Goal: Check status: Check status

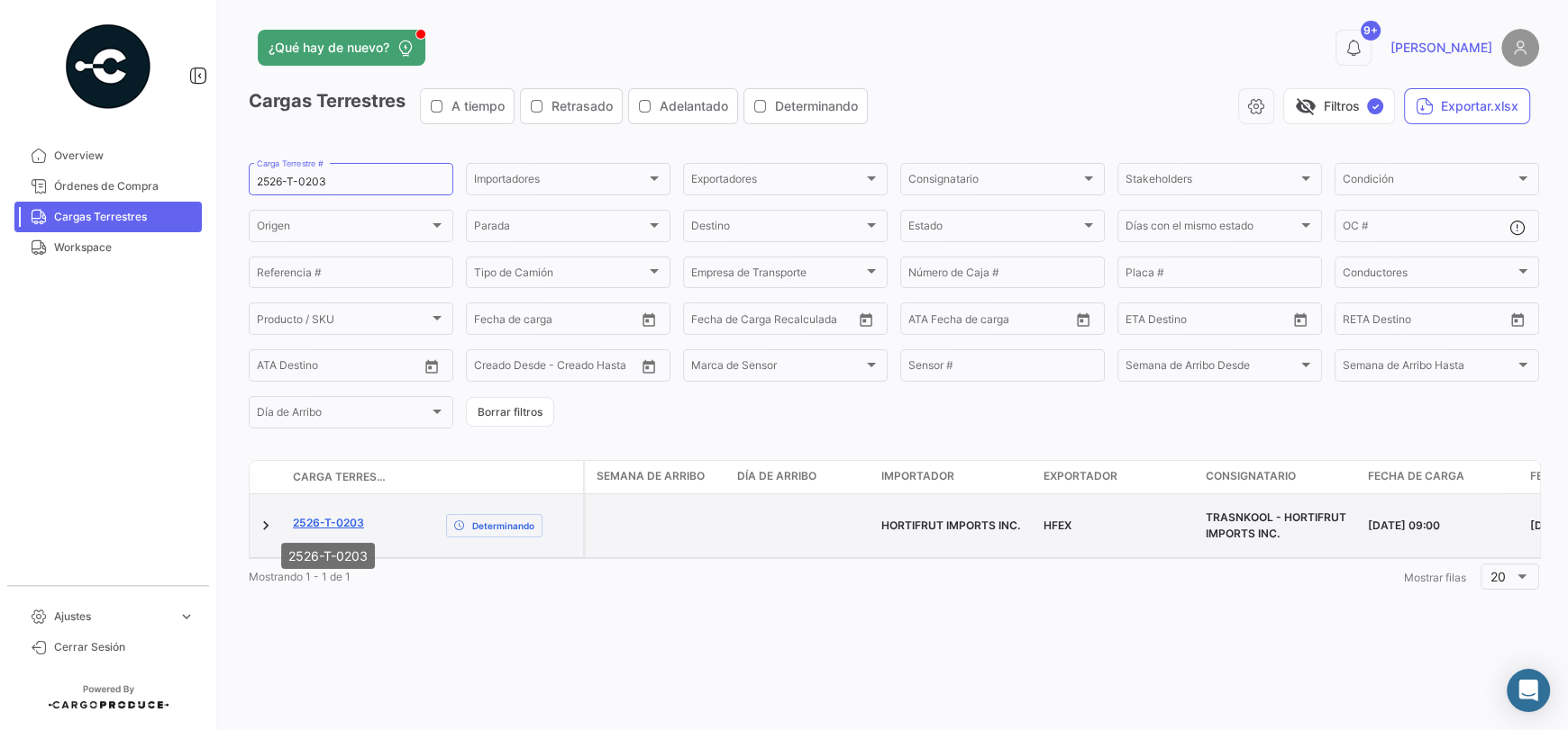
click at [356, 527] on link "2526-T-0203" at bounding box center [328, 523] width 71 height 17
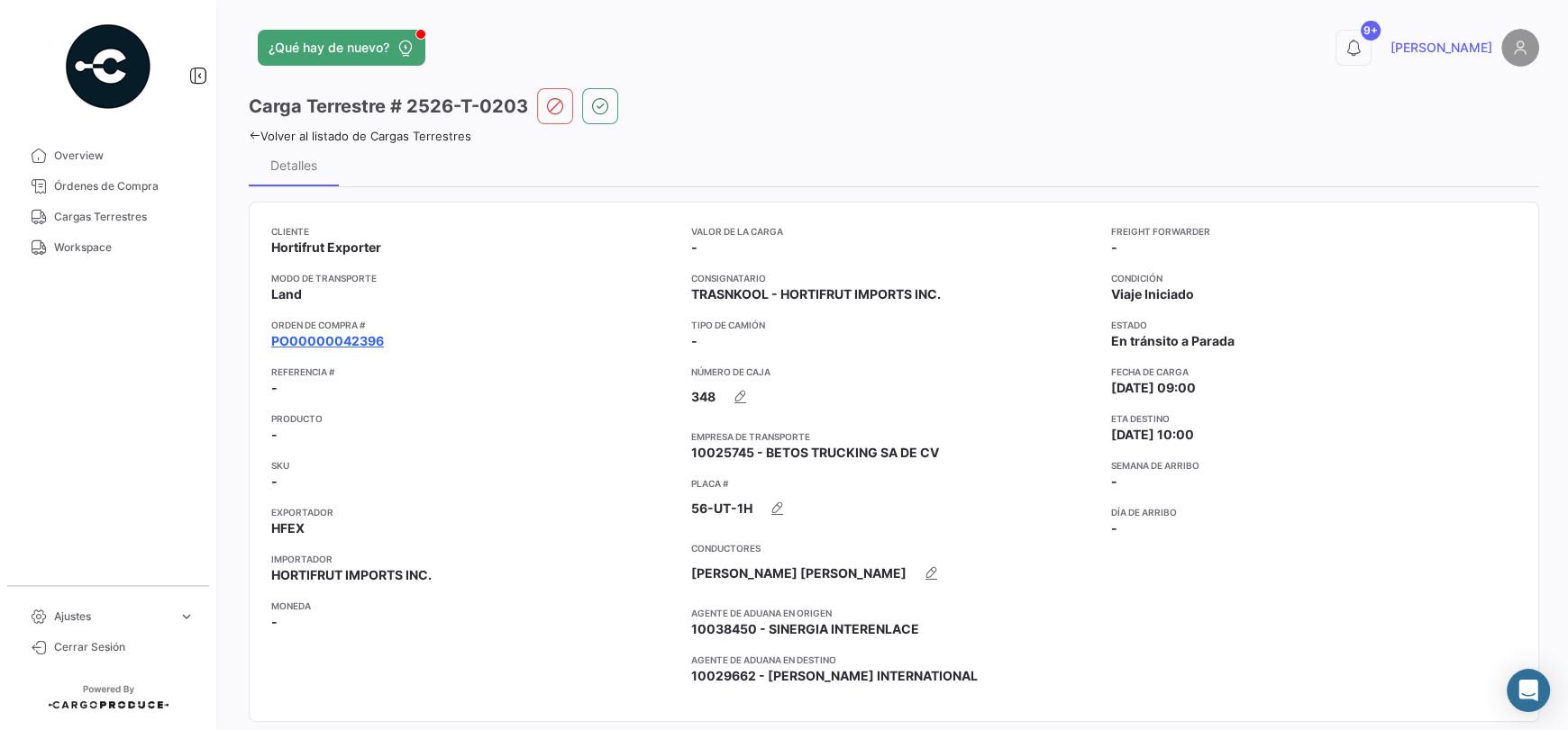
click at [367, 341] on link "PO00000042396" at bounding box center [328, 341] width 113 height 18
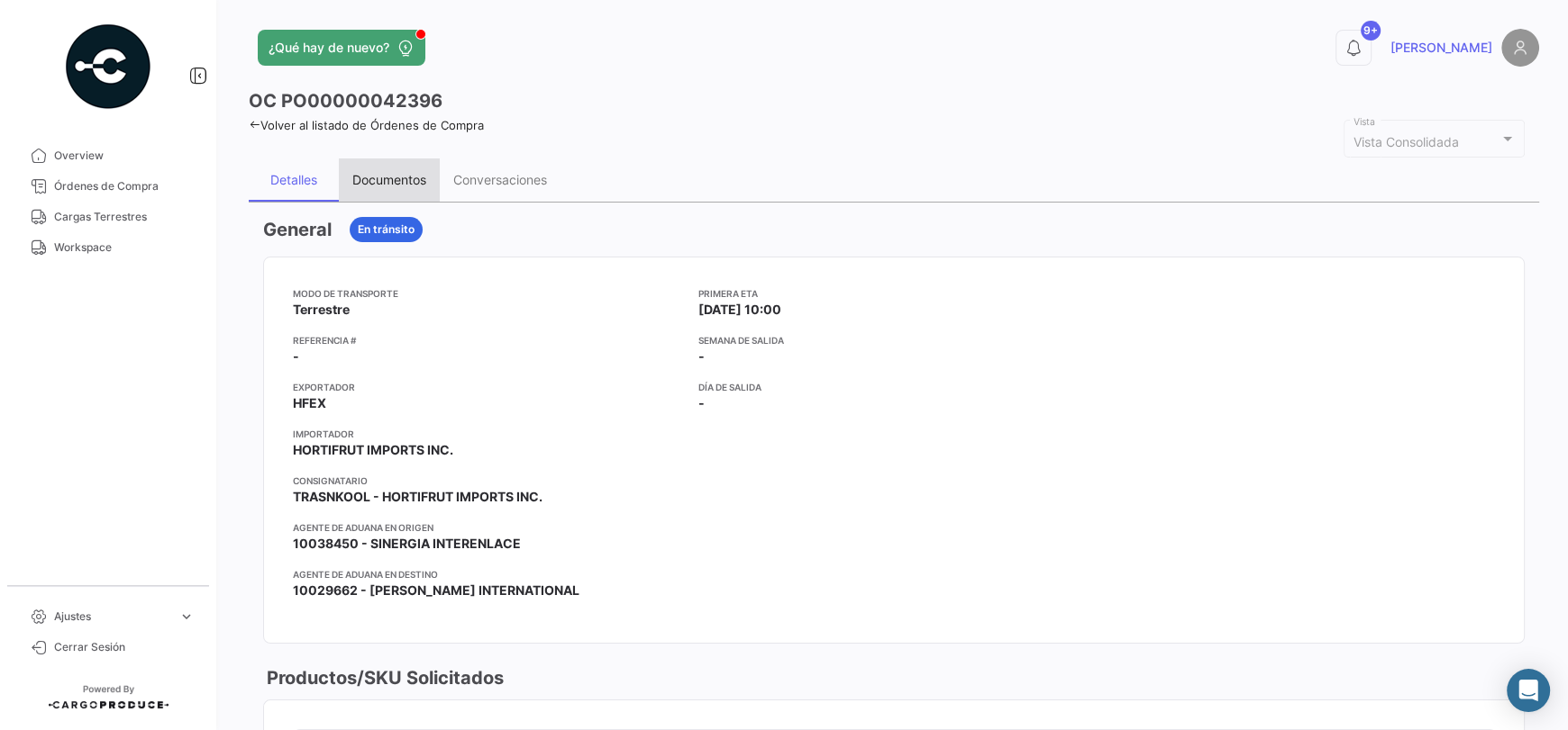
click at [374, 180] on div "Documentos" at bounding box center [390, 179] width 74 height 16
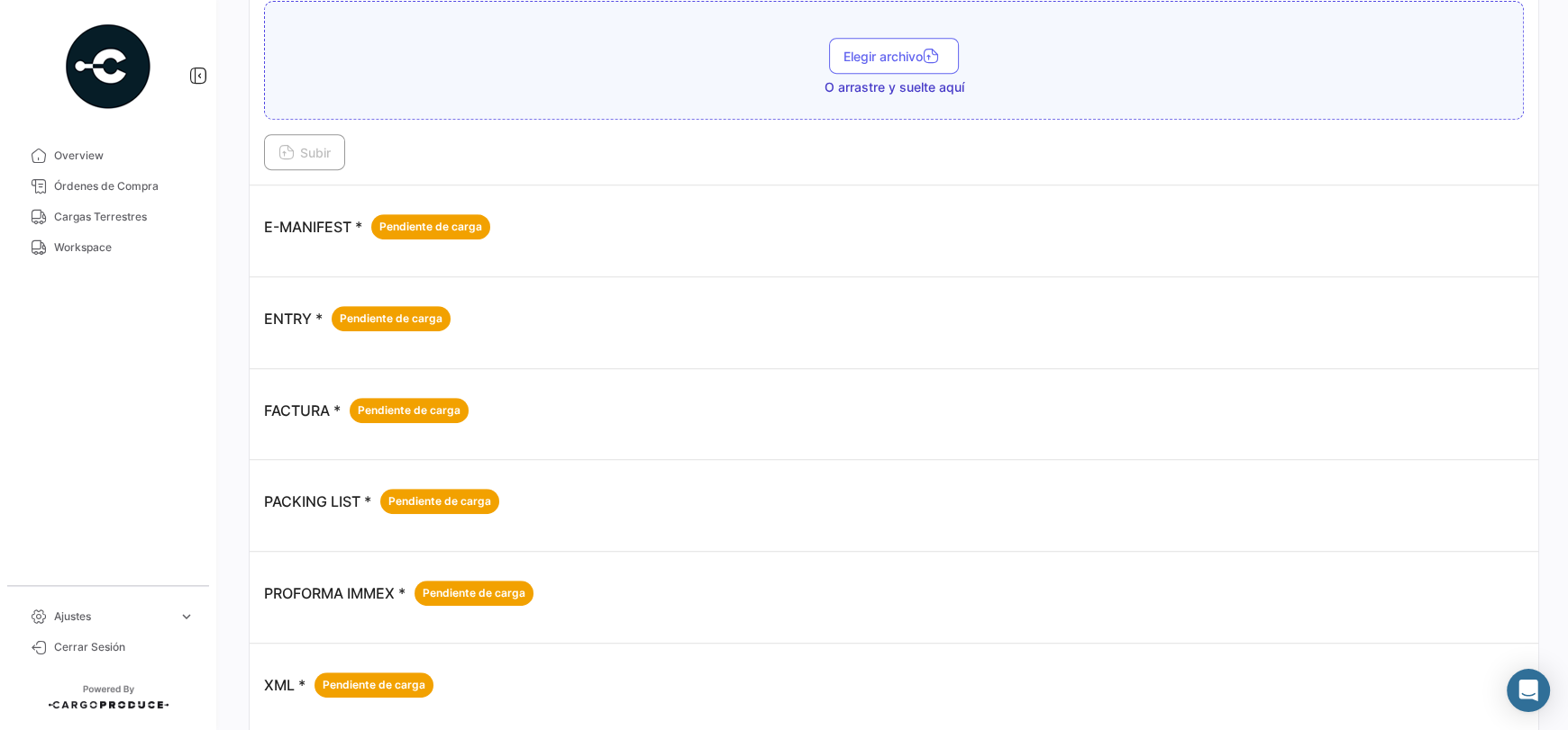
scroll to position [594, 0]
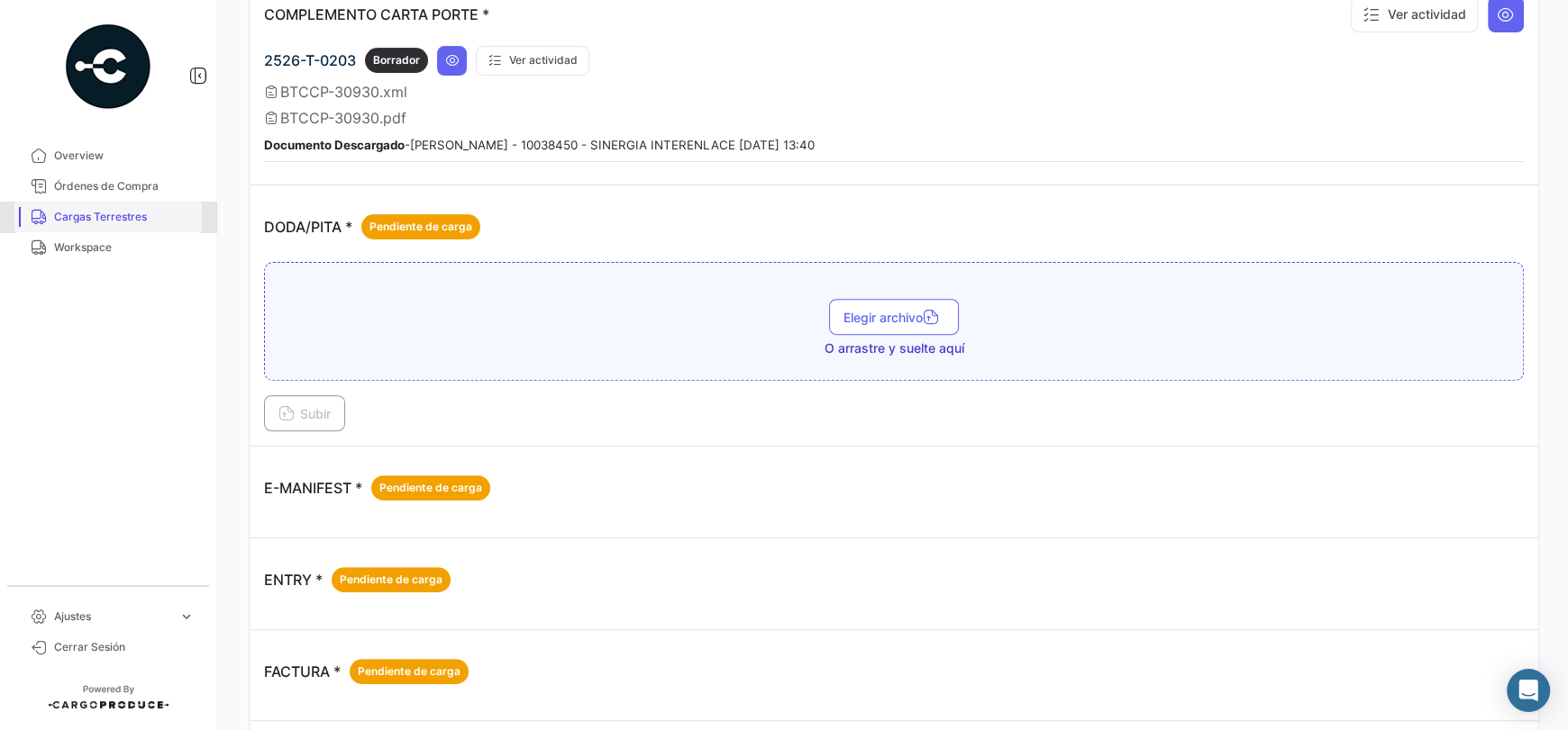
click at [116, 209] on span "Cargas Terrestres" at bounding box center [125, 217] width 140 height 17
